Goal: Task Accomplishment & Management: Use online tool/utility

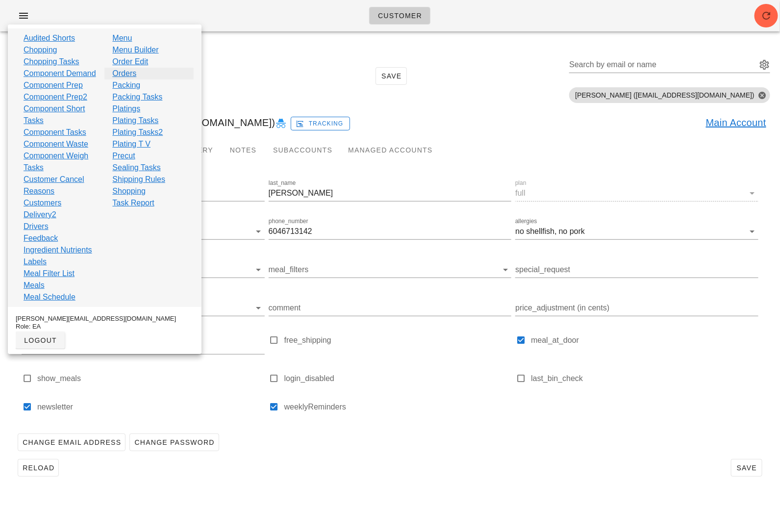
click at [131, 73] on link "Orders" at bounding box center [124, 74] width 24 height 12
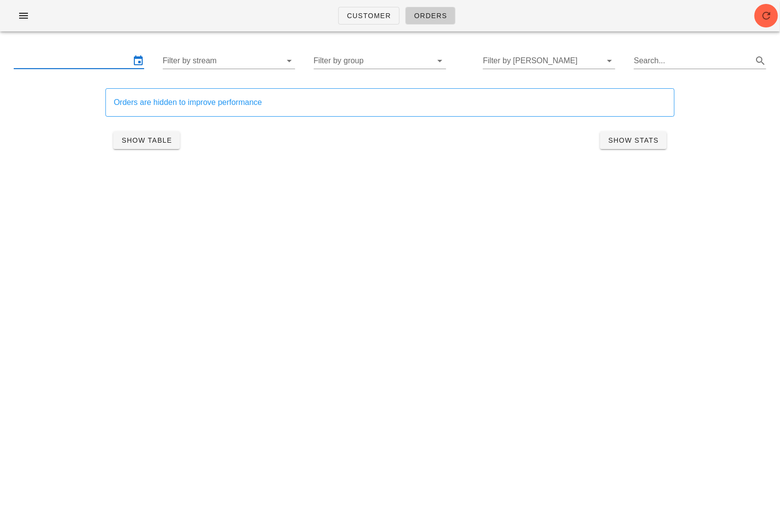
click at [71, 56] on input "text" at bounding box center [72, 61] width 117 height 16
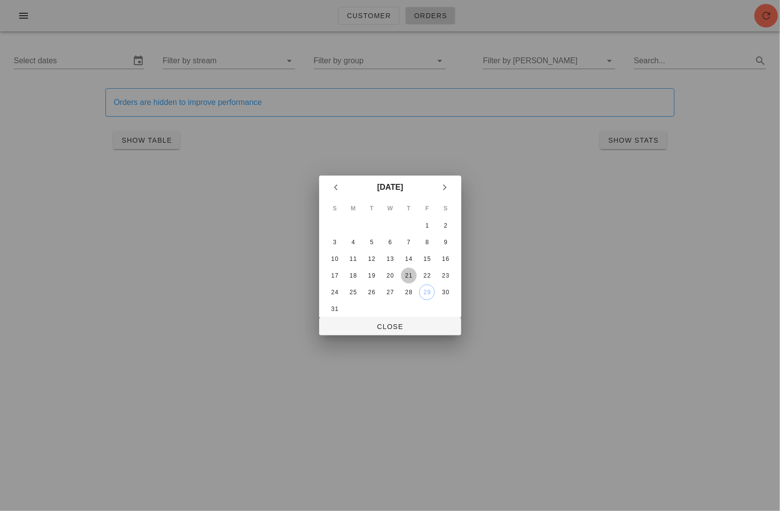
click at [413, 275] on div "21" at bounding box center [409, 275] width 16 height 7
click at [450, 276] on div "23" at bounding box center [446, 275] width 16 height 7
click at [415, 323] on span "Close" at bounding box center [390, 327] width 126 height 8
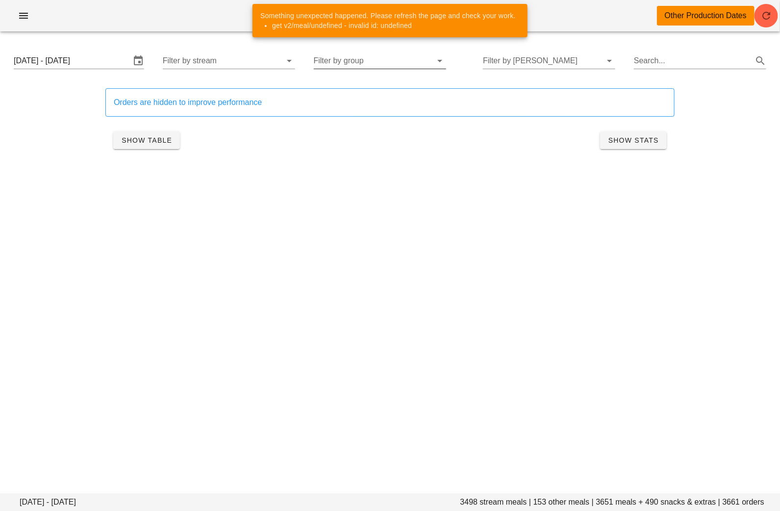
click at [381, 62] on input "Filter by group" at bounding box center [372, 61] width 117 height 16
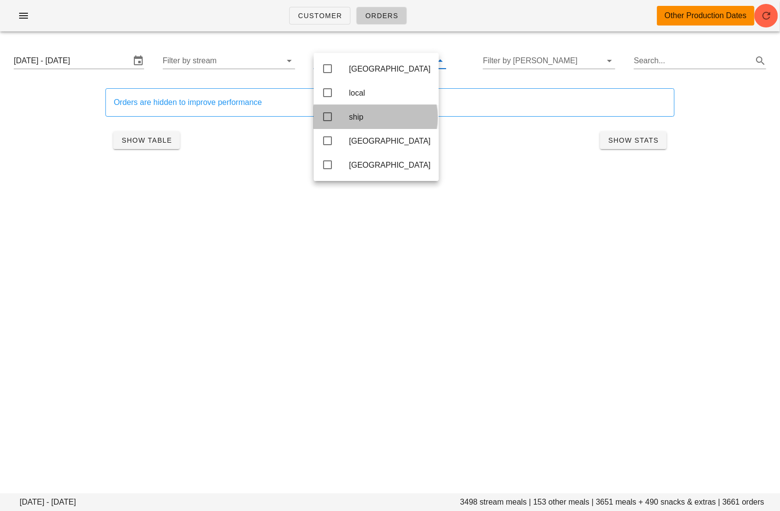
click at [360, 116] on div "ship" at bounding box center [390, 116] width 82 height 9
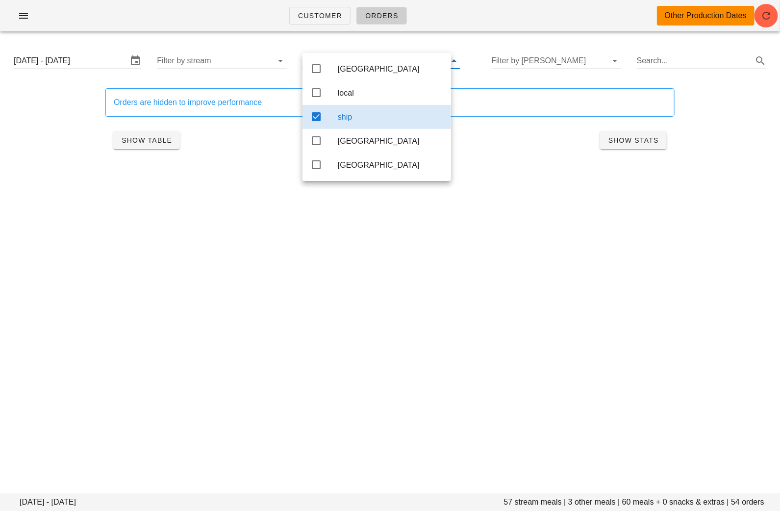
click at [274, 277] on div "Customer Orders Other Production Dates Thursday August 21 - Saturday August 23 …" at bounding box center [390, 255] width 780 height 511
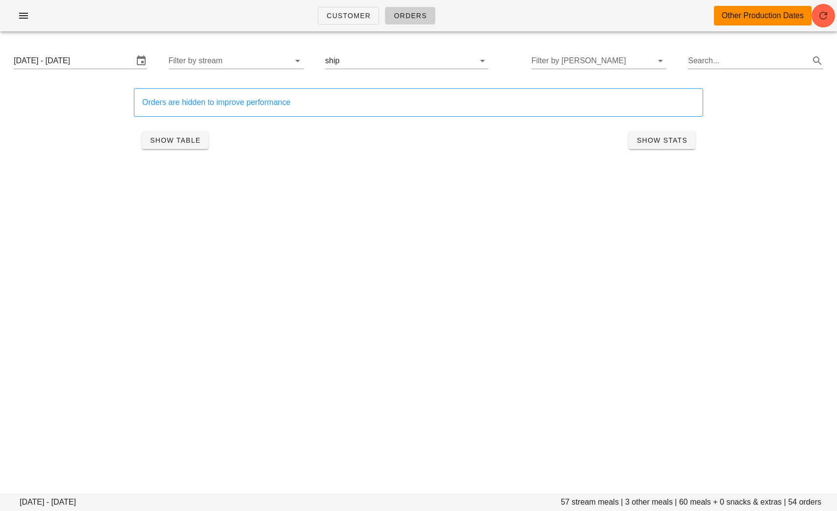
click at [388, 51] on div "Thursday August 21 - Saturday August 23 Filter by stream ship Filter by tod Sea…" at bounding box center [418, 60] width 825 height 31
click at [388, 61] on input "text" at bounding box center [401, 61] width 120 height 16
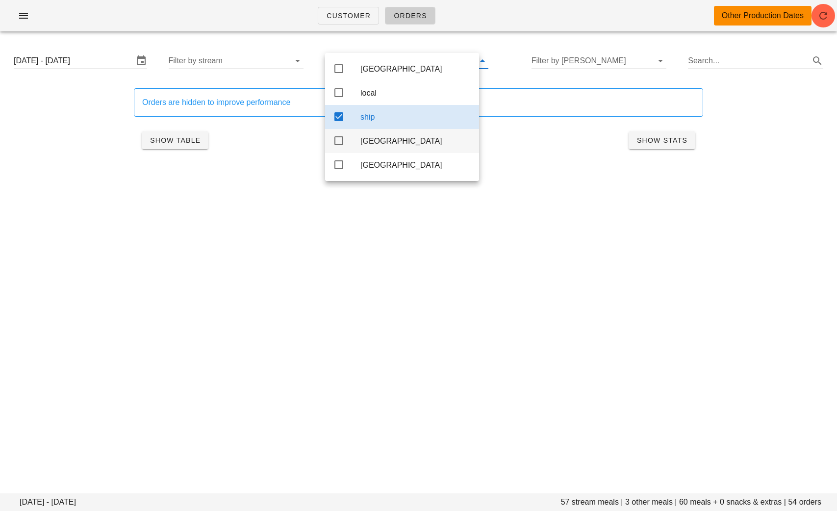
click at [376, 138] on div "[GEOGRAPHIC_DATA]" at bounding box center [415, 140] width 111 height 21
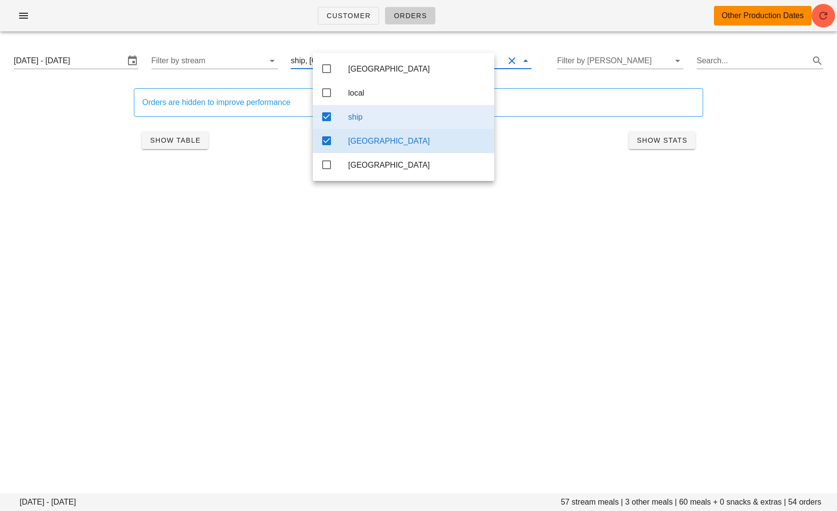
click at [372, 122] on div "ship" at bounding box center [417, 116] width 138 height 9
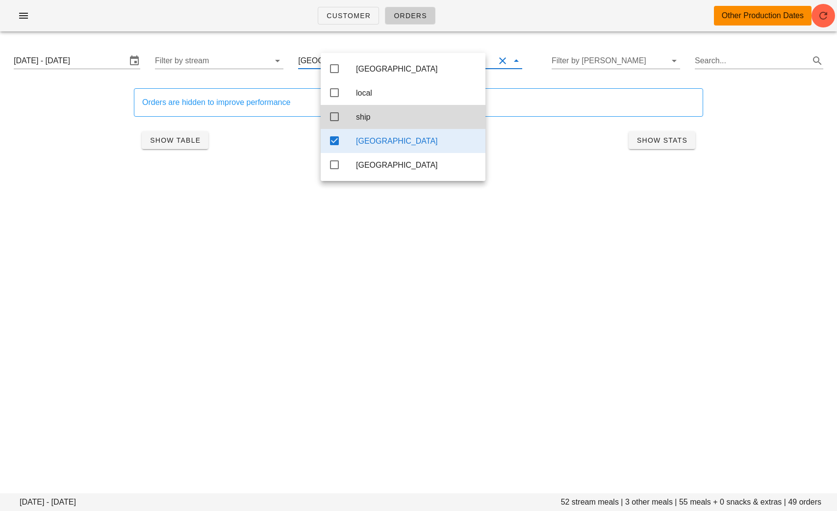
click at [366, 263] on div "Customer Orders Other Production Dates Thursday August 21 - Saturday August 23 …" at bounding box center [418, 255] width 837 height 511
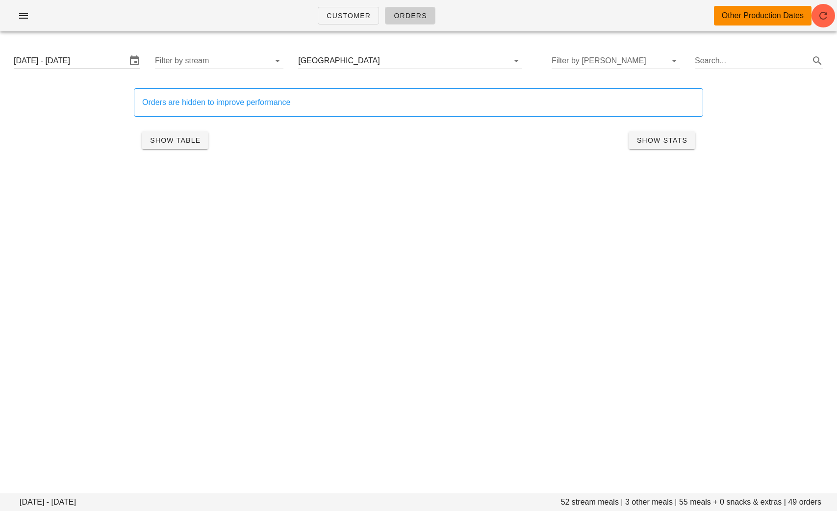
click at [65, 62] on input "Thursday August 21 - Saturday August 23" at bounding box center [70, 61] width 113 height 16
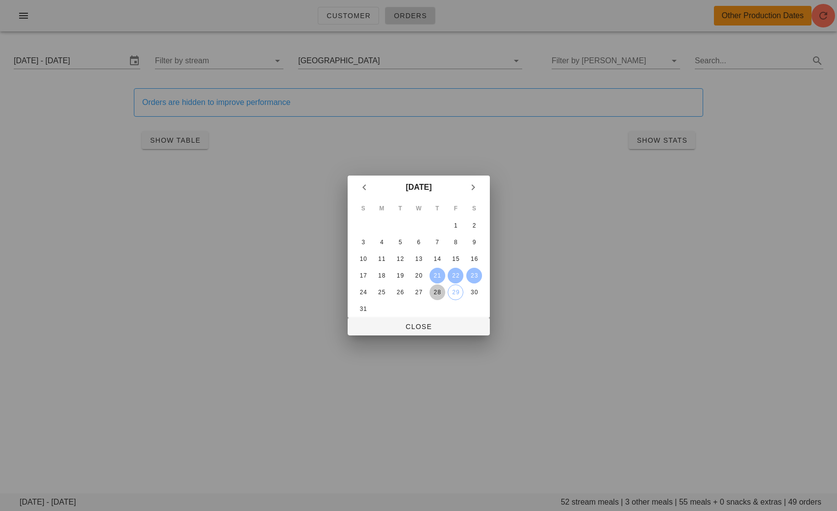
click at [437, 291] on div "28" at bounding box center [437, 292] width 16 height 7
click at [474, 292] on div "30" at bounding box center [474, 292] width 16 height 7
click at [445, 327] on span "Close" at bounding box center [418, 327] width 126 height 8
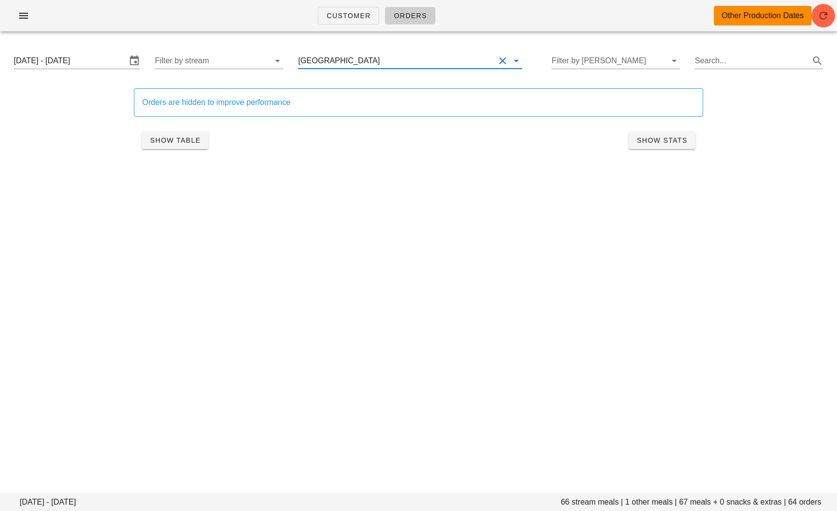
click at [382, 54] on input "text" at bounding box center [438, 61] width 113 height 16
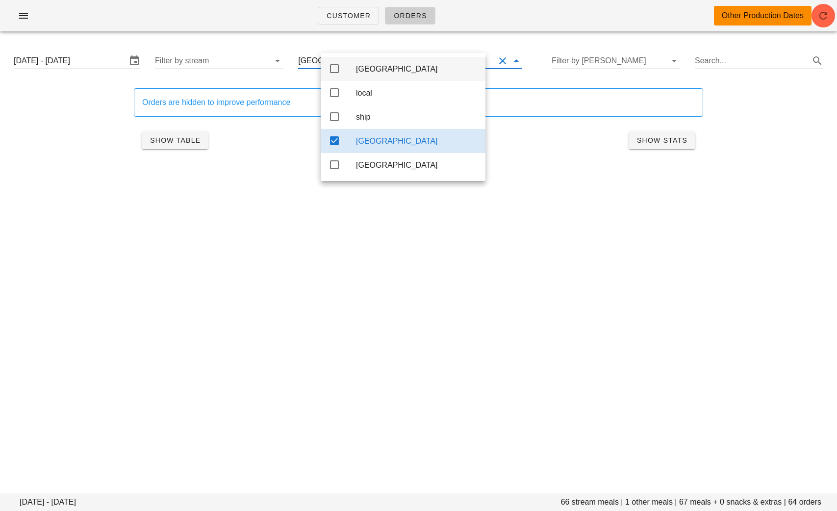
click at [349, 74] on div "[GEOGRAPHIC_DATA]" at bounding box center [403, 69] width 165 height 24
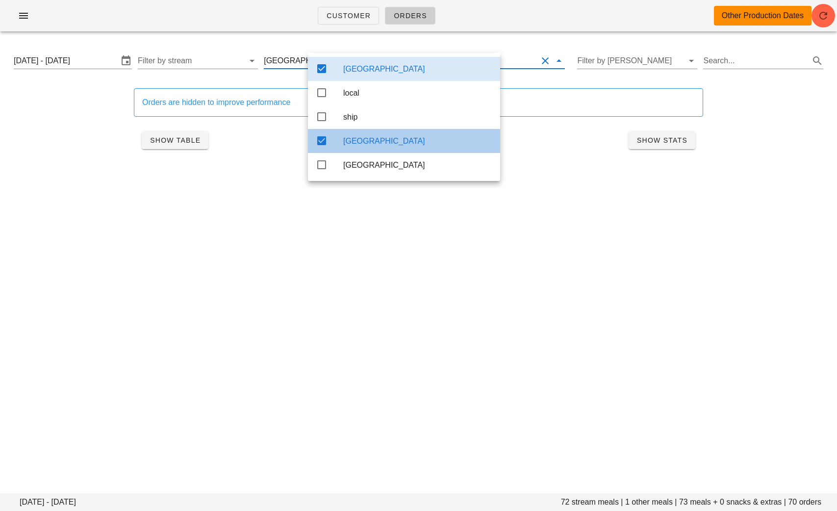
click at [340, 140] on div "[GEOGRAPHIC_DATA]" at bounding box center [404, 141] width 192 height 24
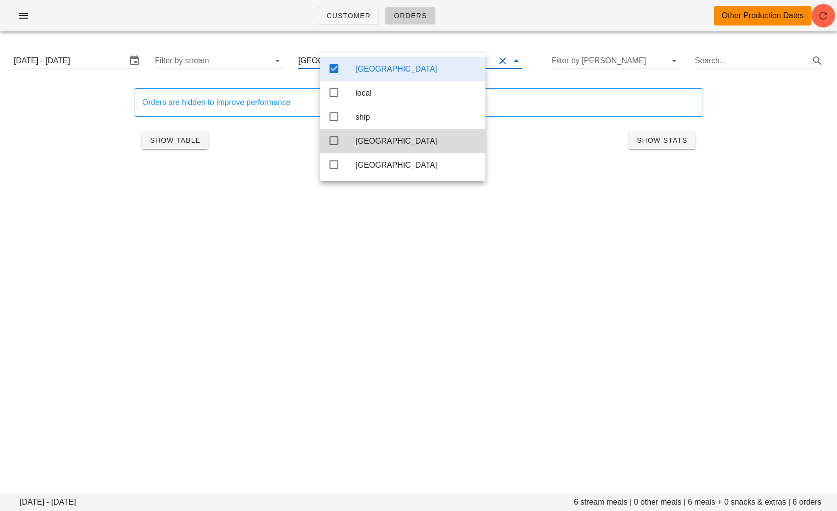
click at [273, 340] on div "Customer Orders Other Production Dates Thursday August 28 - Saturday August 30 …" at bounding box center [418, 255] width 837 height 511
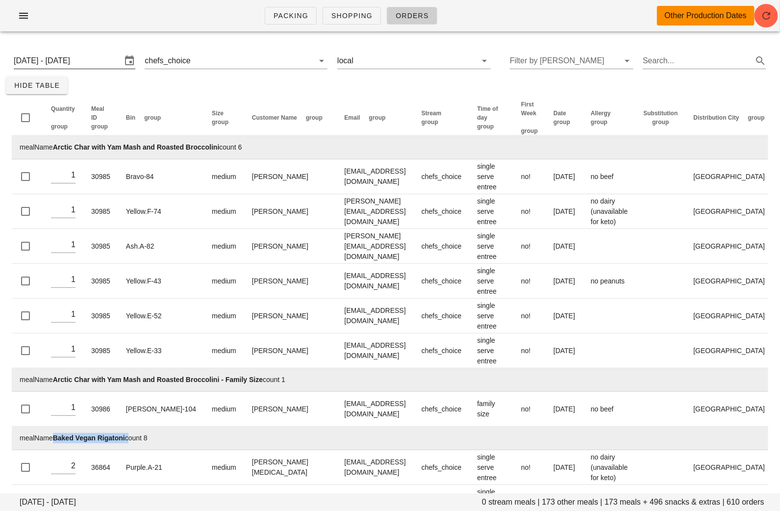
click at [60, 54] on input "[DATE] - [DATE]" at bounding box center [68, 61] width 108 height 16
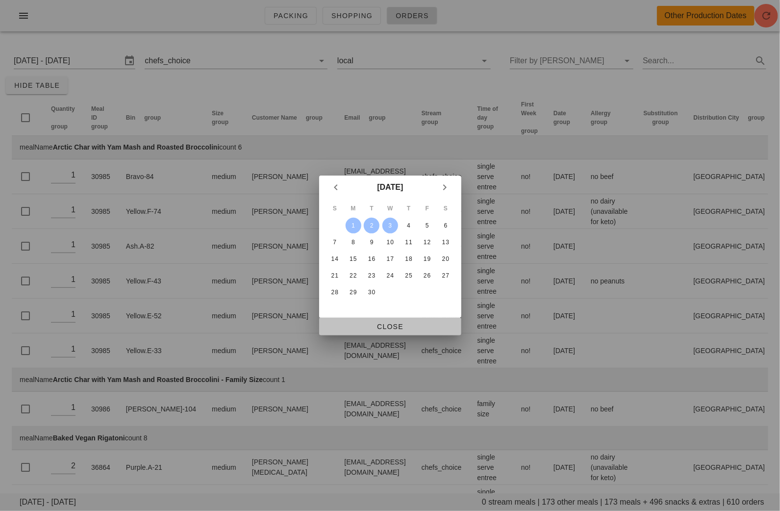
click at [405, 323] on span "Close" at bounding box center [390, 327] width 126 height 8
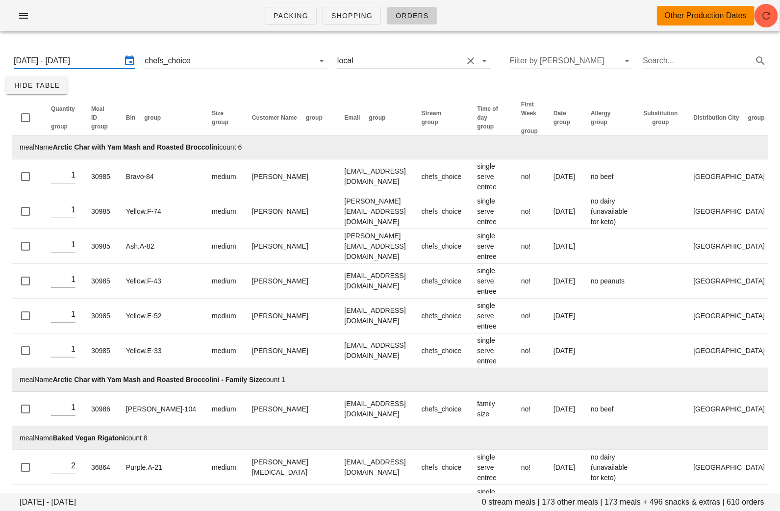
click at [391, 60] on input "text" at bounding box center [409, 61] width 108 height 16
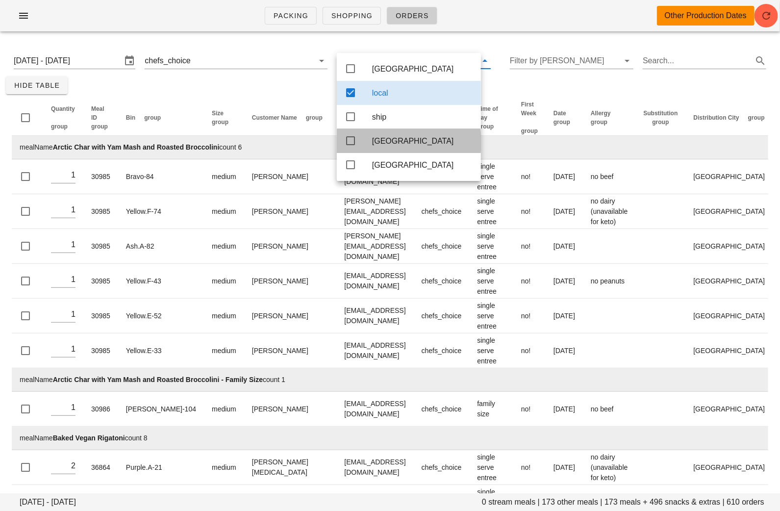
click at [352, 138] on icon at bounding box center [351, 141] width 12 height 12
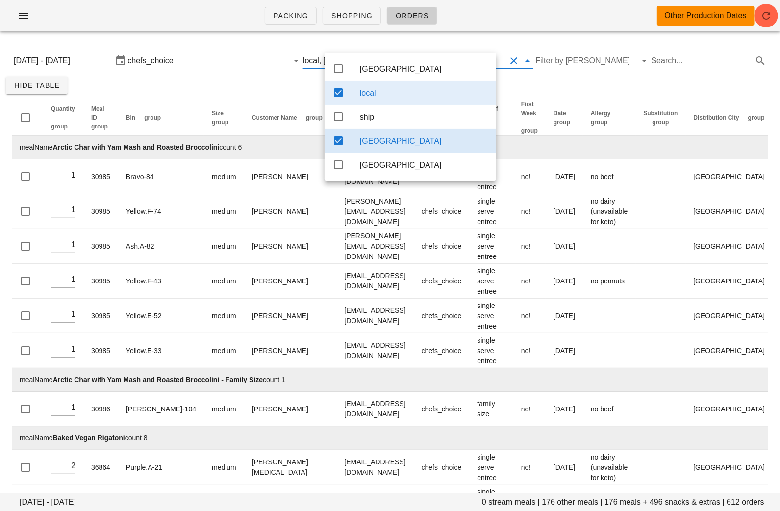
click at [340, 90] on icon at bounding box center [338, 93] width 12 height 12
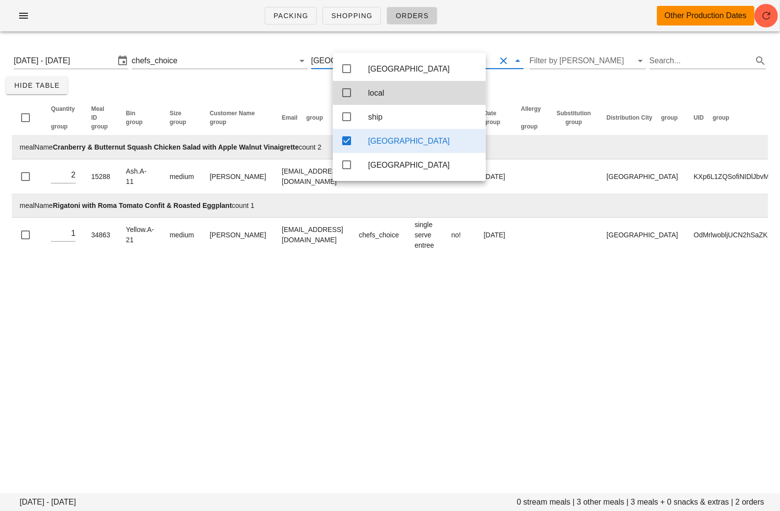
click at [114, 81] on div "[DATE] - [DATE] 0 stream meals | 3 other meals | 3 meals + 0 snacks & extras | …" at bounding box center [390, 151] width 780 height 225
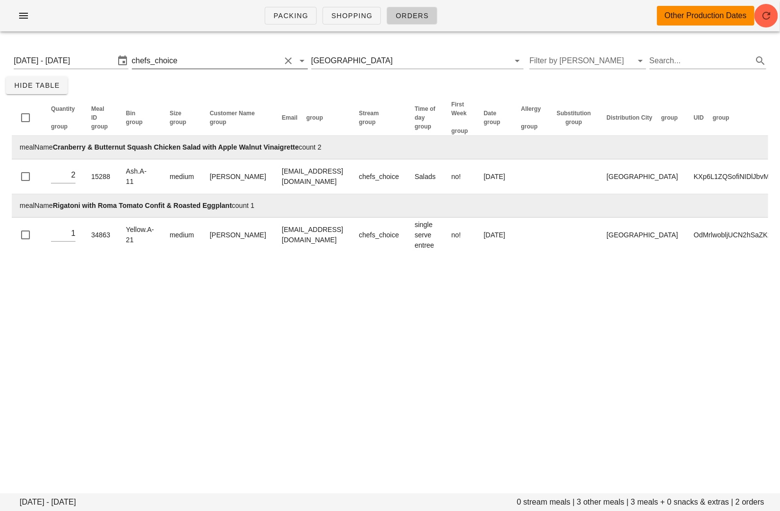
click at [294, 57] on button "Clear Filter by stream" at bounding box center [288, 61] width 12 height 12
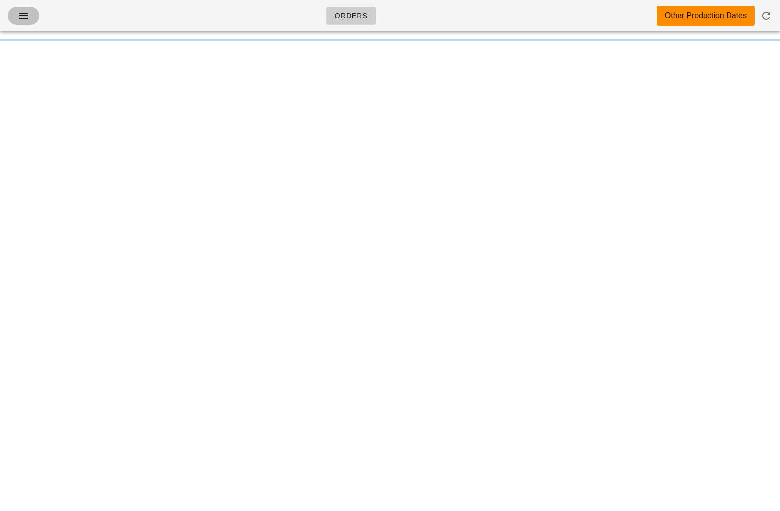
click at [26, 14] on icon "button" at bounding box center [24, 16] width 12 height 12
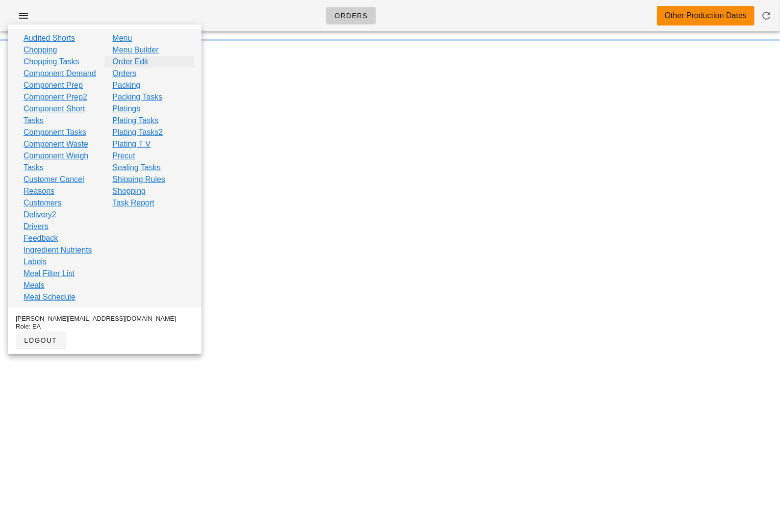
click at [142, 63] on link "Order Edit" at bounding box center [130, 62] width 36 height 12
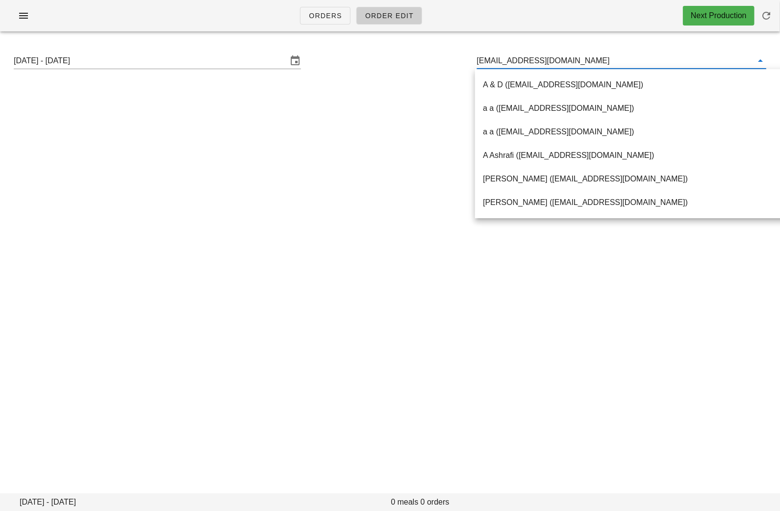
click at [516, 63] on input "darcielynn@me.com" at bounding box center [614, 61] width 274 height 16
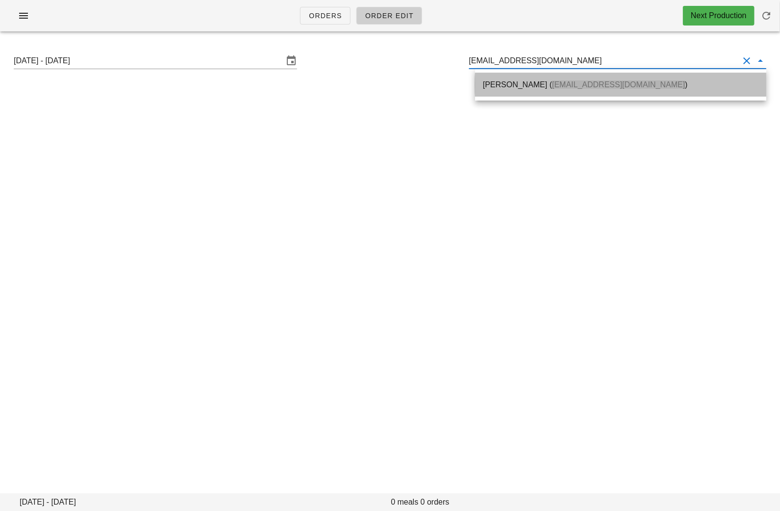
click at [512, 78] on div "Darcie Yarrow ( darcielynn@me.com )" at bounding box center [621, 84] width 276 height 21
type input "Darcie Yarrow (darcielynn@me.com)"
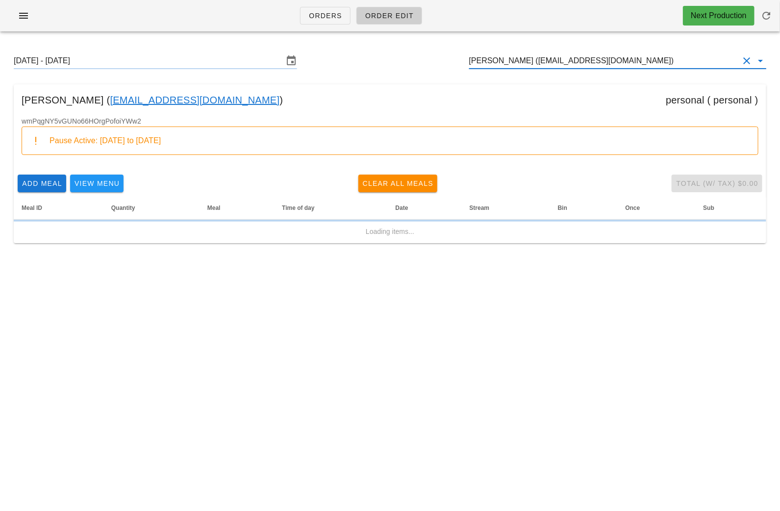
click at [159, 97] on link "darcielynn@me.com" at bounding box center [195, 100] width 170 height 16
click at [150, 98] on link "darcielynn@me.com" at bounding box center [195, 100] width 170 height 16
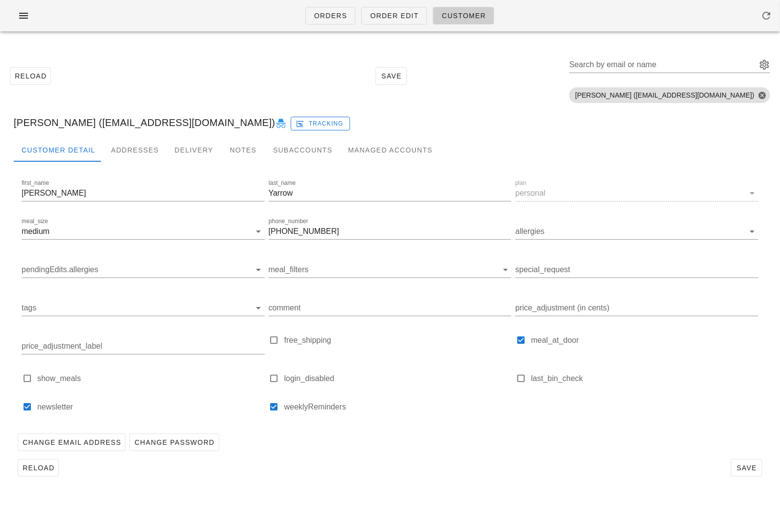
click at [275, 120] on icon at bounding box center [281, 124] width 12 height 12
